Goal: Transaction & Acquisition: Obtain resource

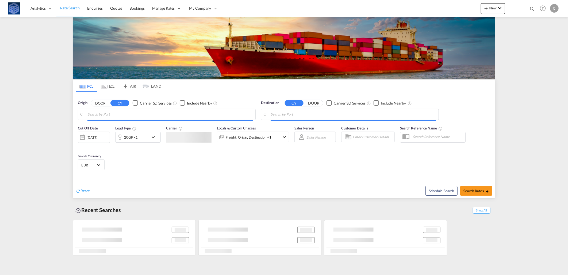
type input "[GEOGRAPHIC_DATA], [GEOGRAPHIC_DATA]"
type input "Aden, YEADE"
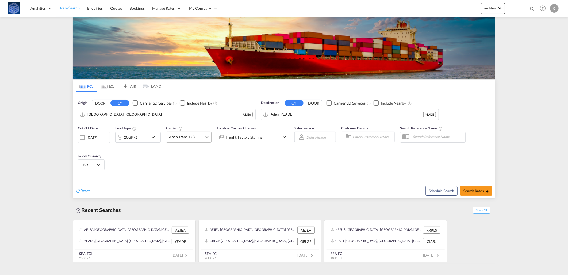
click at [180, 138] on span "Anco Trans +73" at bounding box center [186, 136] width 35 height 5
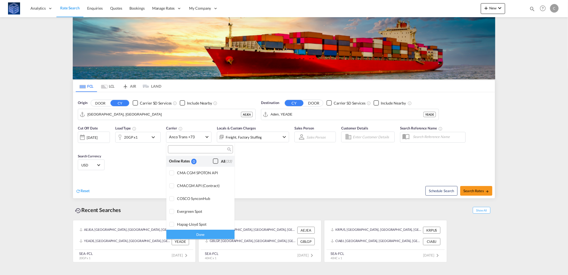
click at [214, 163] on div "Checkbox No Ink" at bounding box center [215, 160] width 5 height 5
click at [221, 231] on div "Done" at bounding box center [200, 234] width 68 height 9
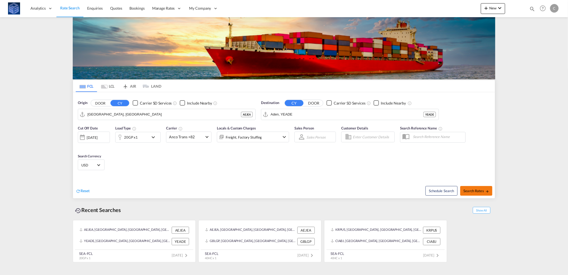
click at [470, 189] on span "Search Rates" at bounding box center [477, 190] width 26 height 4
type input "AEJEA to YEADE / [DATE]"
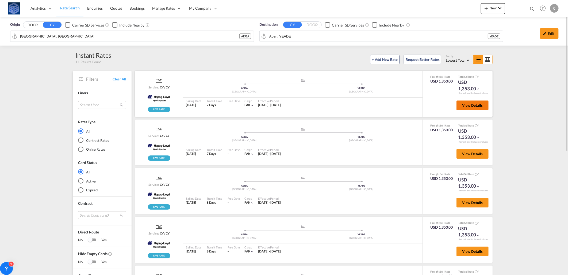
click at [471, 101] on button "View Details" at bounding box center [473, 105] width 32 height 10
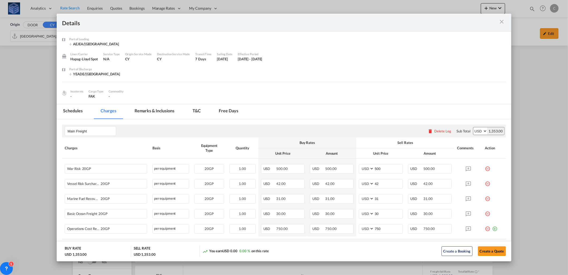
click at [501, 22] on md-icon "icon-close m-3 fg-AAA8AD cursor" at bounding box center [502, 21] width 6 height 6
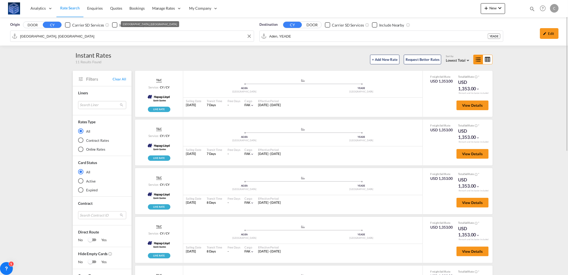
click at [228, 33] on input "[GEOGRAPHIC_DATA], [GEOGRAPHIC_DATA]" at bounding box center [135, 36] width 231 height 8
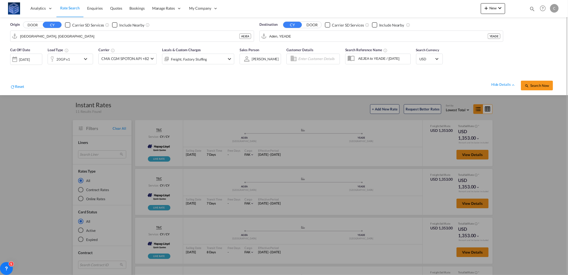
click at [122, 76] on div "hide details Search Now" at bounding box center [291, 82] width 534 height 15
click at [560, 178] on div at bounding box center [284, 137] width 568 height 275
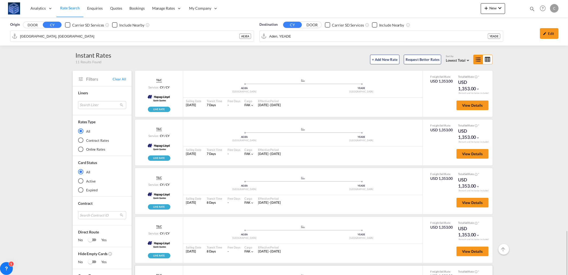
scroll to position [149, 0]
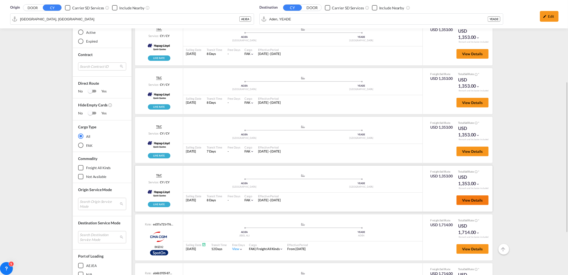
click at [464, 200] on button "View Details" at bounding box center [473, 200] width 32 height 10
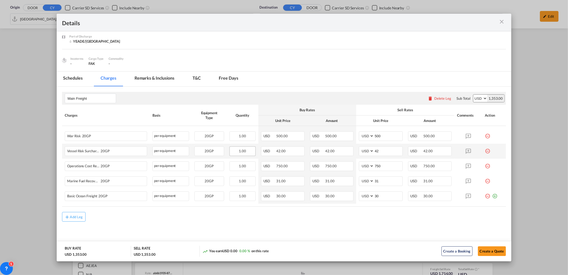
scroll to position [0, 0]
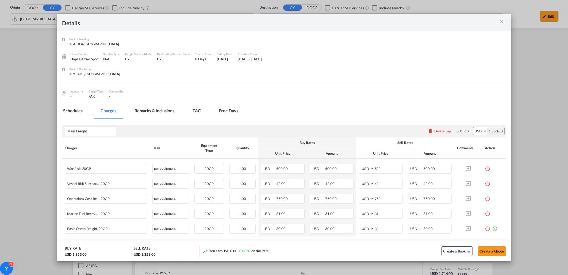
click at [501, 20] on md-icon "icon-close m-3 fg-AAA8AD cursor" at bounding box center [502, 21] width 6 height 6
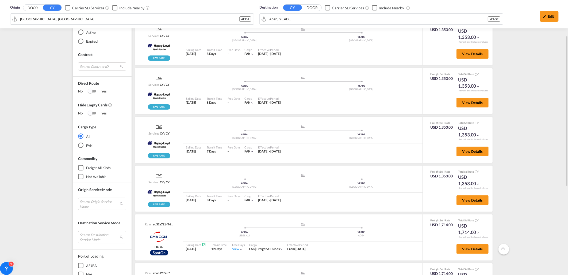
scroll to position [59, 0]
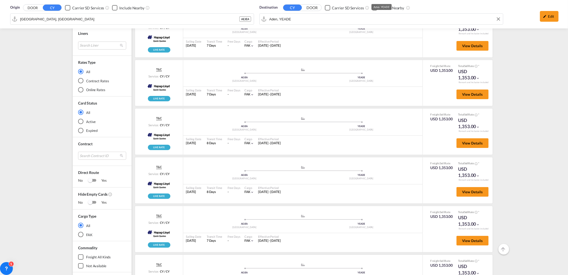
click at [297, 22] on div "Origin DOOR CY Carrier SD Services Include Nearby [GEOGRAPHIC_DATA], AEJEA AEJE…" at bounding box center [284, 14] width 568 height 28
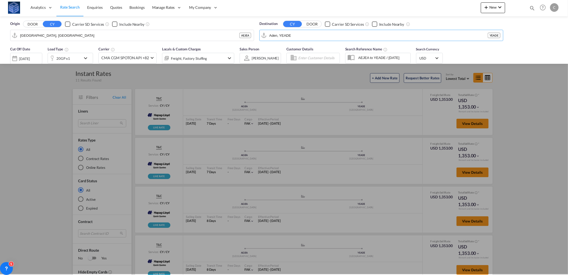
scroll to position [0, 0]
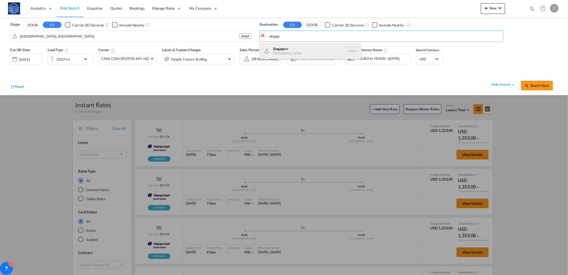
click at [283, 50] on div "Singap ore [GEOGRAPHIC_DATA] [GEOGRAPHIC_DATA]" at bounding box center [311, 51] width 102 height 16
type input "[GEOGRAPHIC_DATA], SGSIN"
click at [529, 84] on md-icon "icon-magnify" at bounding box center [527, 86] width 4 height 4
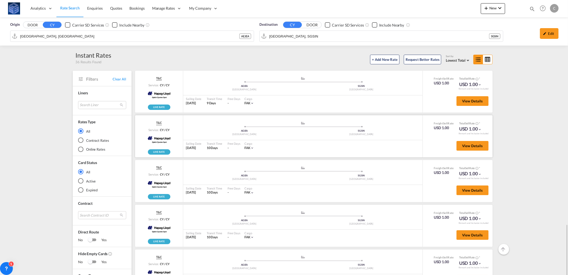
scroll to position [149, 0]
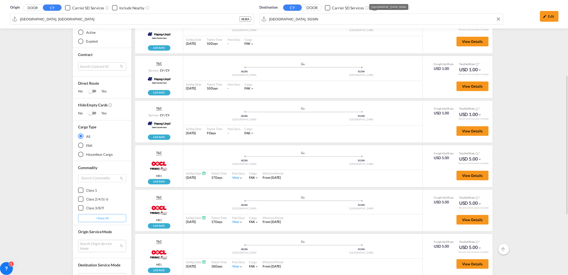
click at [301, 17] on div "Origin DOOR CY Carrier SD Services Include Nearby [GEOGRAPHIC_DATA], AEJEA AEJE…" at bounding box center [284, 14] width 558 height 28
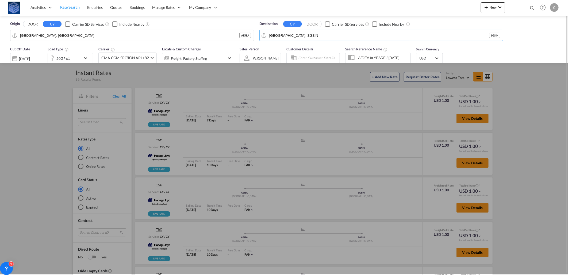
scroll to position [0, 0]
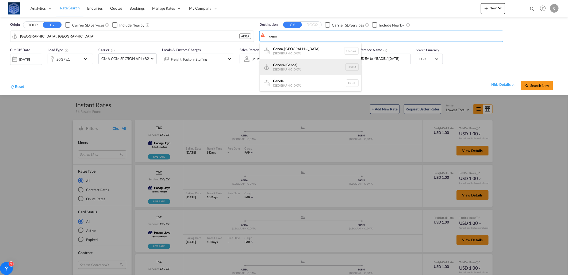
click at [294, 65] on div "Geno va ( Geno a) [GEOGRAPHIC_DATA] ITGOA" at bounding box center [311, 67] width 102 height 16
type input "[GEOGRAPHIC_DATA] ([GEOGRAPHIC_DATA]), [GEOGRAPHIC_DATA]"
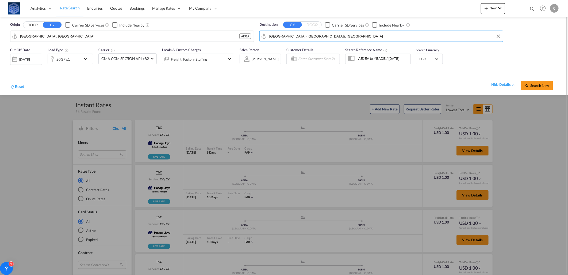
click at [63, 59] on div "20GP x1" at bounding box center [63, 58] width 14 height 7
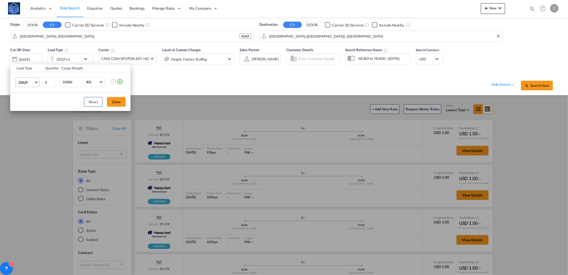
click at [17, 83] on md-select "20GP 20GP 40GP 40HC 45HC 20RE 40RE 40HR 20OT 40OT 20FR 40FR 40NR 20NR 45S 20TK …" at bounding box center [28, 82] width 24 height 10
click at [28, 111] on md-option "40HC" at bounding box center [32, 108] width 36 height 13
click at [120, 98] on button "Done" at bounding box center [116, 102] width 19 height 10
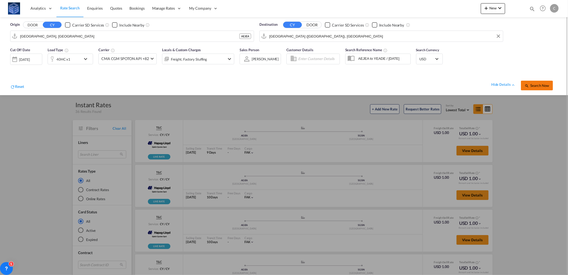
click at [528, 81] on button "Search Now" at bounding box center [537, 86] width 32 height 10
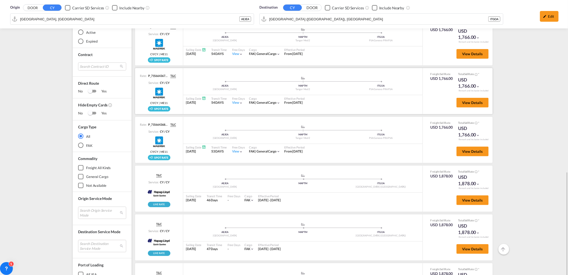
scroll to position [234, 0]
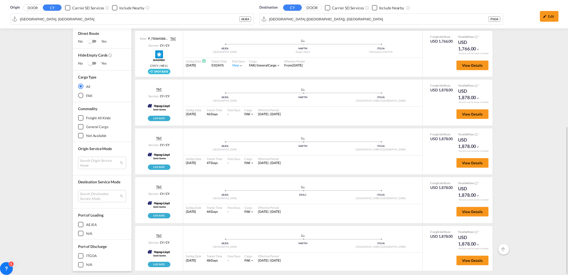
click at [559, 154] on div "Origin DOOR CY Carrier SD Services Include Nearby [GEOGRAPHIC_DATA], AEJEA AEJE…" at bounding box center [284, 29] width 568 height 492
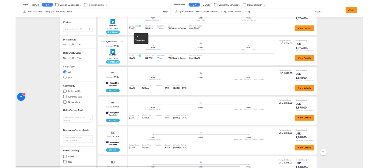
scroll to position [205, 0]
